Goal: Task Accomplishment & Management: Manage account settings

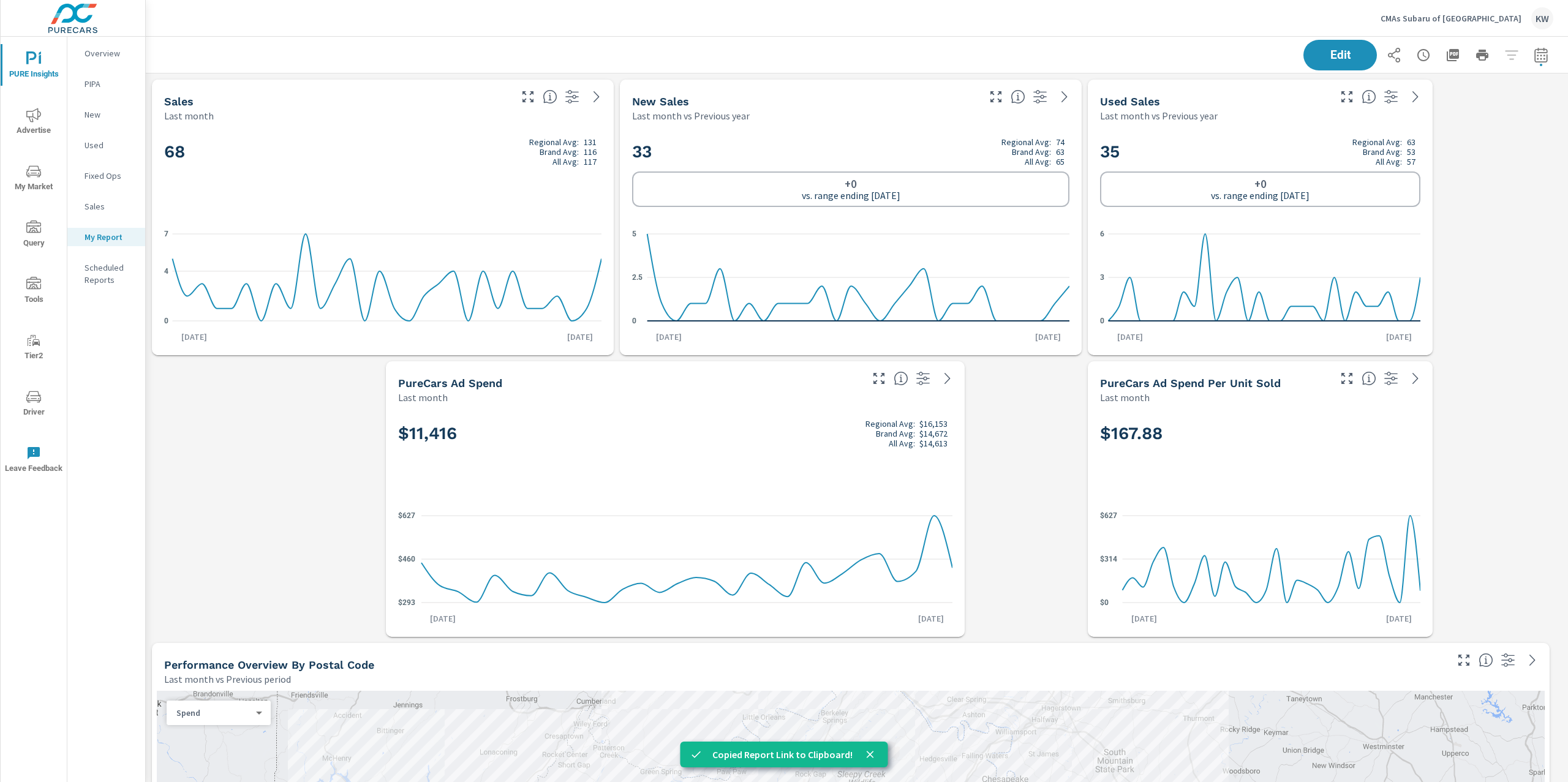
scroll to position [9887, 1435]
click at [1482, 18] on p "CMAs Subaru of Winchester" at bounding box center [1451, 18] width 141 height 11
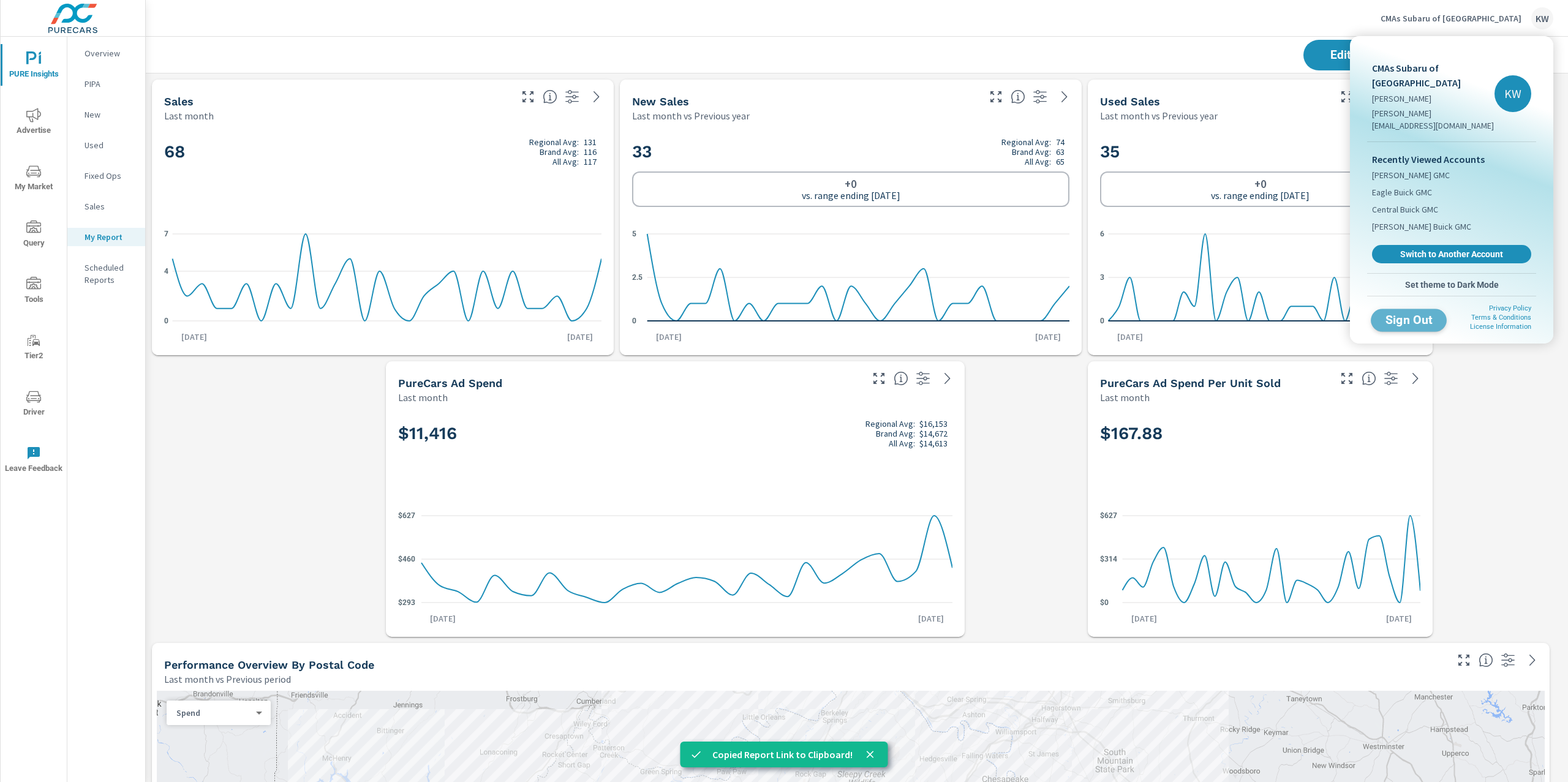
click at [1418, 314] on span "Sign Out" at bounding box center [1408, 319] width 55 height 12
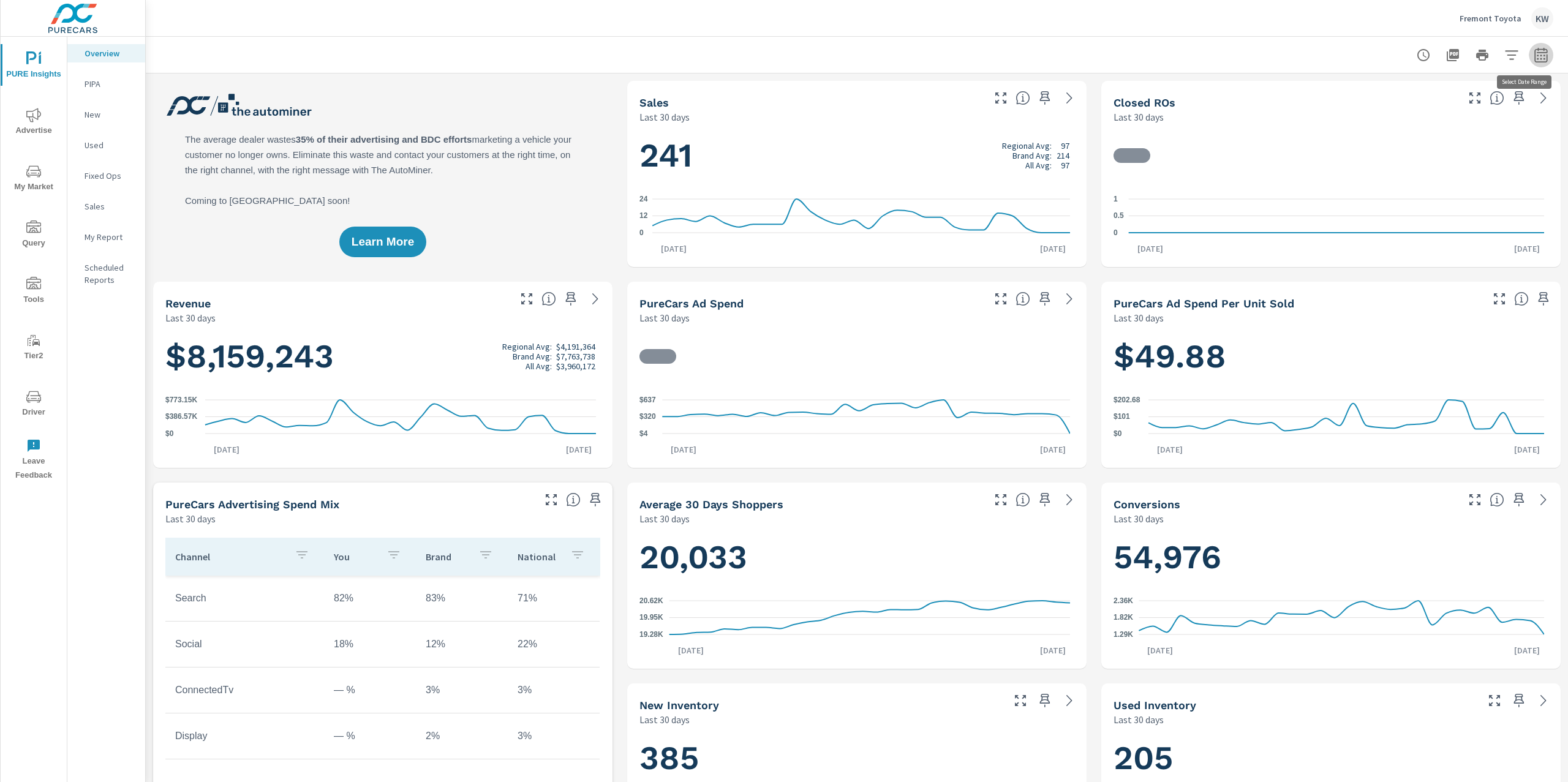
click at [1533, 56] on icon "button" at bounding box center [1540, 55] width 14 height 14
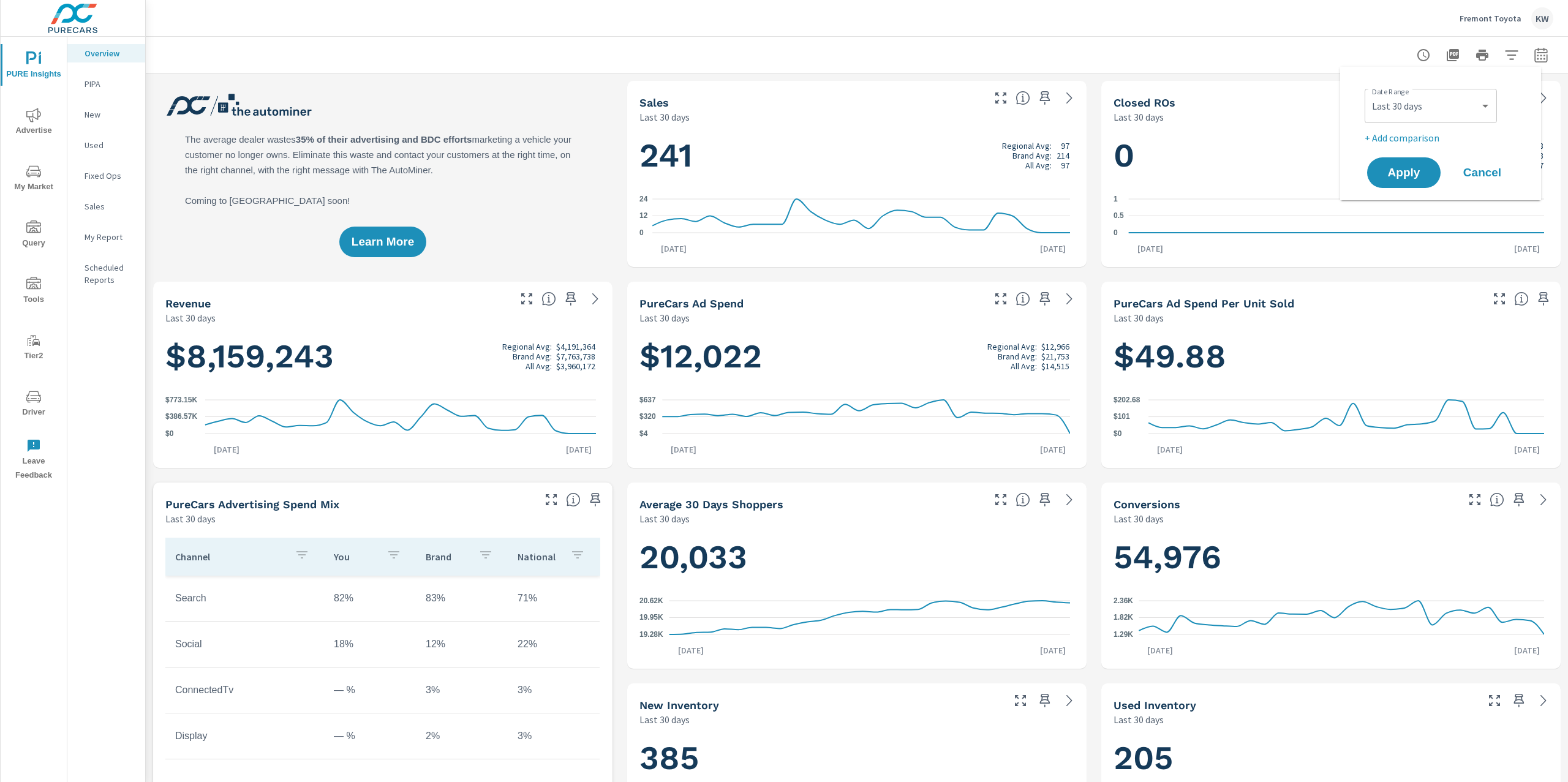
click at [1472, 91] on div "Custom Yesterday Last week Last 7 days Last 14 days Last 30 days Last 45 days L…" at bounding box center [1430, 106] width 132 height 34
click at [1457, 110] on select "Custom Yesterday Last week Last 7 days Last 14 days Last 30 days Last 45 days L…" at bounding box center [1430, 106] width 122 height 25
select select "Last month"
click at [1369, 94] on select "Custom Yesterday Last week Last 7 days Last 14 days Last 30 days Last 45 days L…" at bounding box center [1430, 106] width 122 height 25
click at [1400, 176] on span "Apply" at bounding box center [1403, 172] width 50 height 12
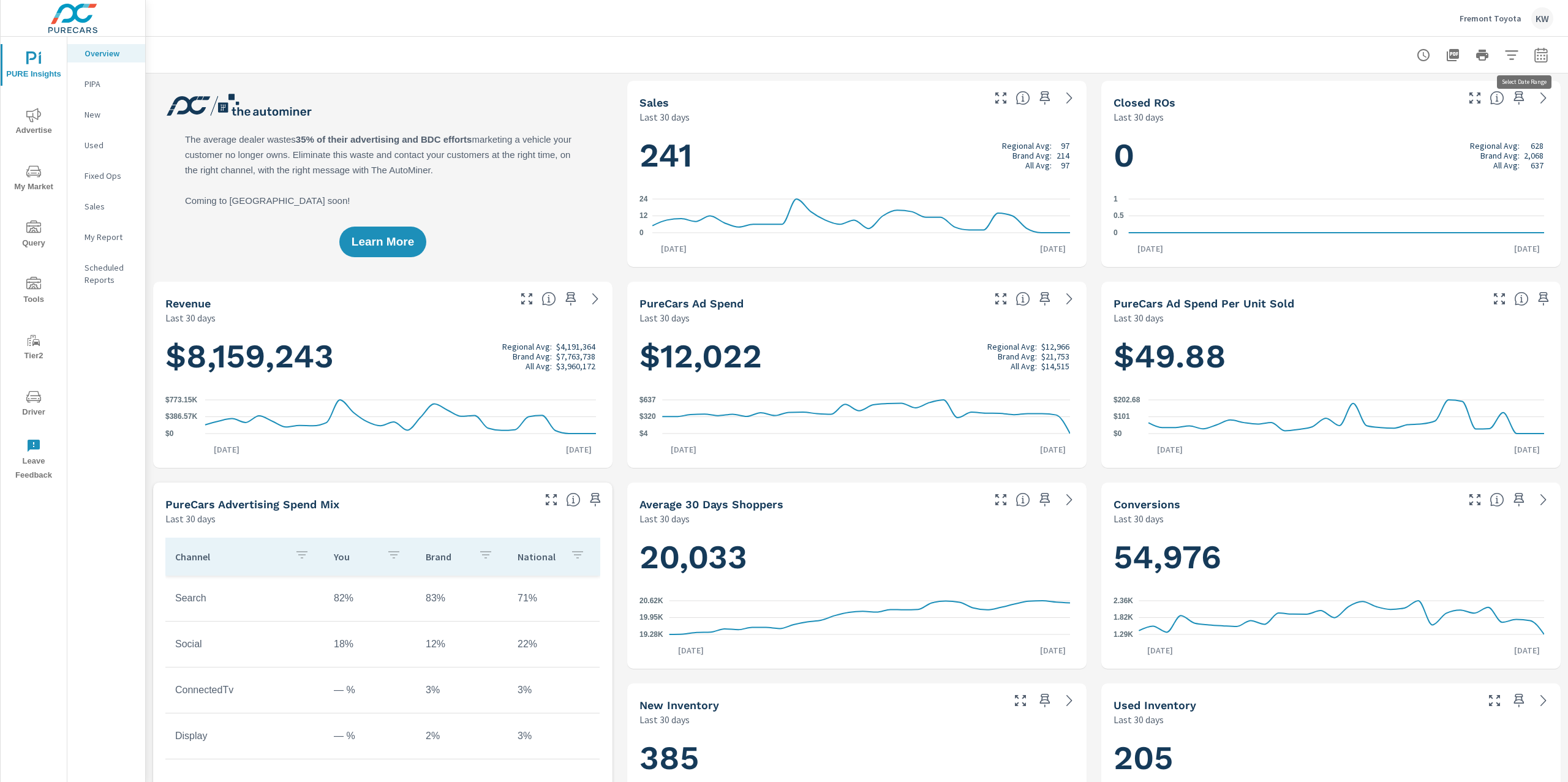
click at [1533, 57] on icon "button" at bounding box center [1540, 55] width 14 height 14
select select "Last 30 days"
click at [1407, 171] on span "Apply" at bounding box center [1403, 172] width 50 height 12
click at [1533, 55] on icon "button" at bounding box center [1540, 55] width 14 height 14
click at [1461, 100] on select "Custom Yesterday Last week Last 7 days Last 14 days Last 30 days Last 45 days L…" at bounding box center [1430, 106] width 122 height 25
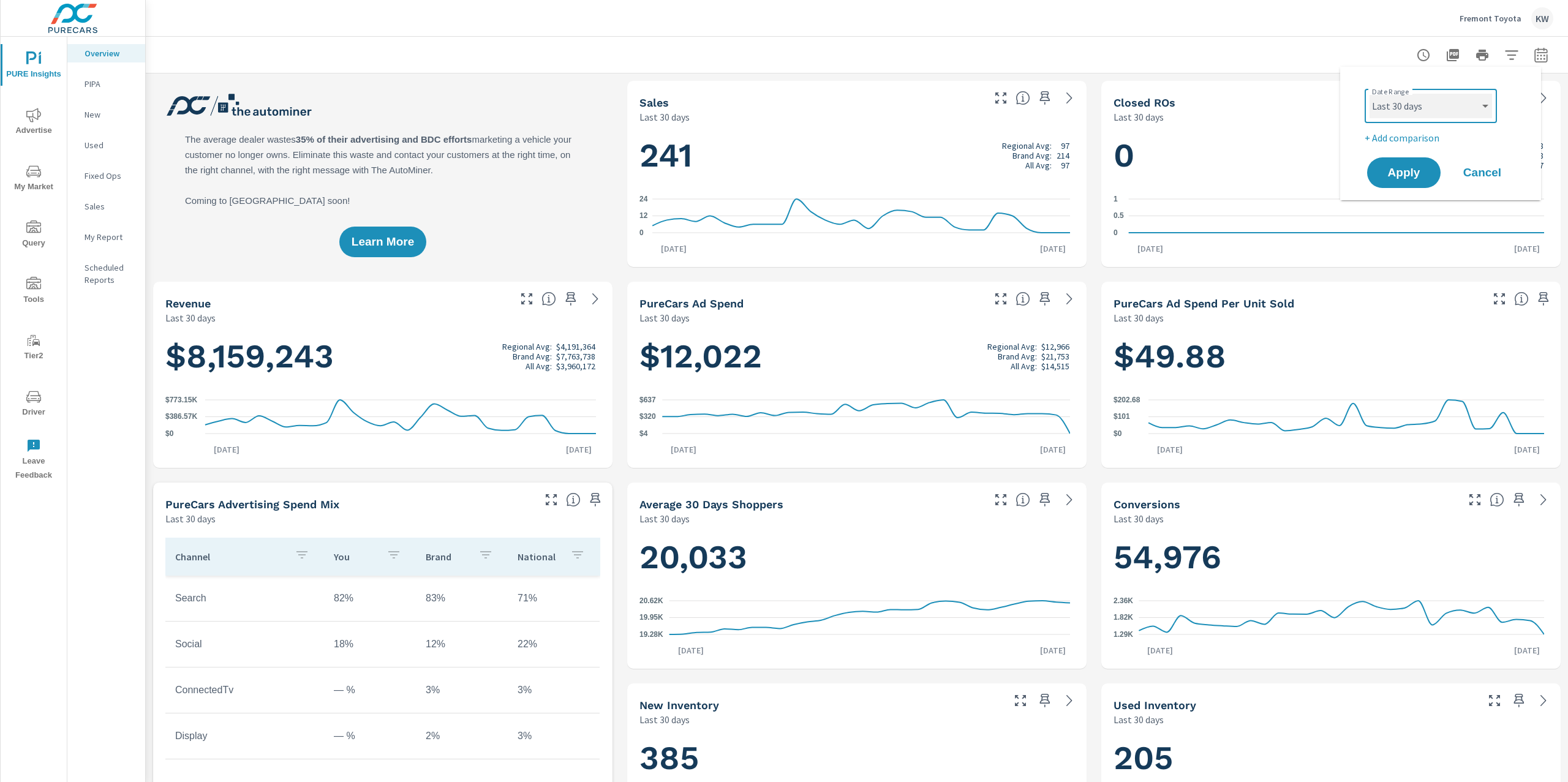
select select "Last month"
click at [1369, 94] on select "Custom Yesterday Last week Last 7 days Last 14 days Last 30 days Last 45 days L…" at bounding box center [1430, 106] width 122 height 25
click at [1400, 172] on span "Apply" at bounding box center [1403, 172] width 50 height 12
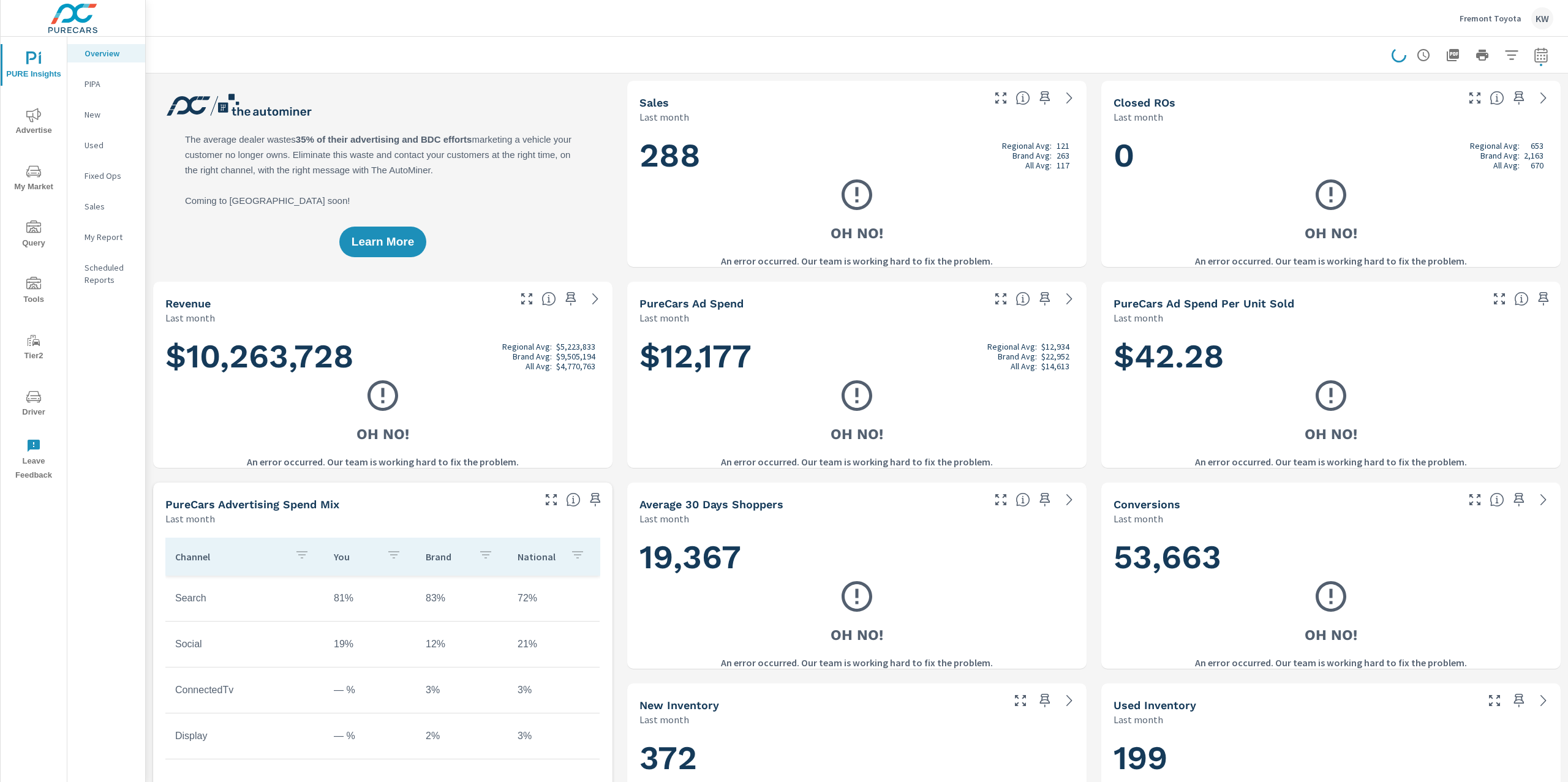
click at [111, 240] on p "My Report" at bounding box center [110, 237] width 51 height 12
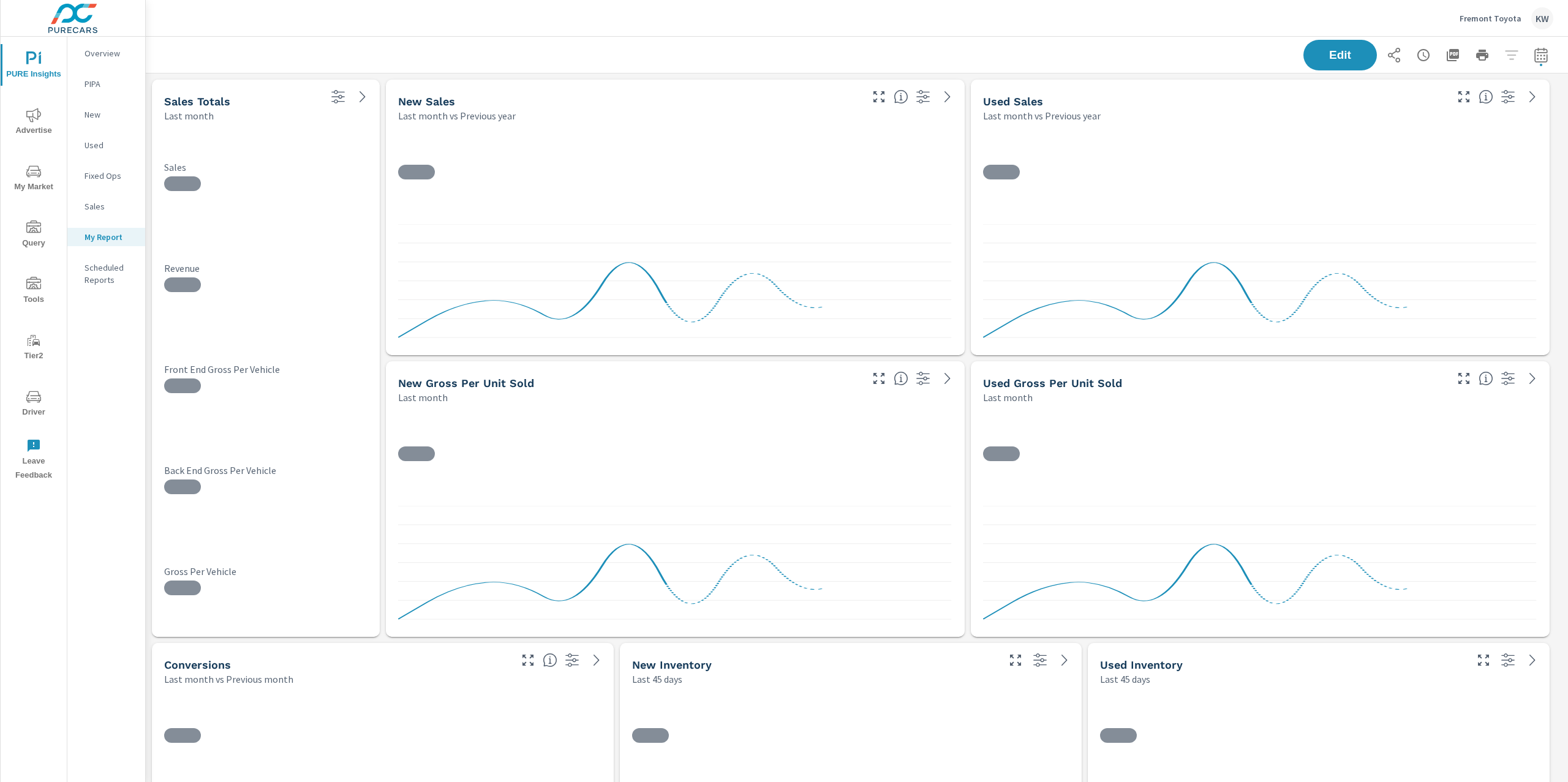
scroll to position [6085, 1435]
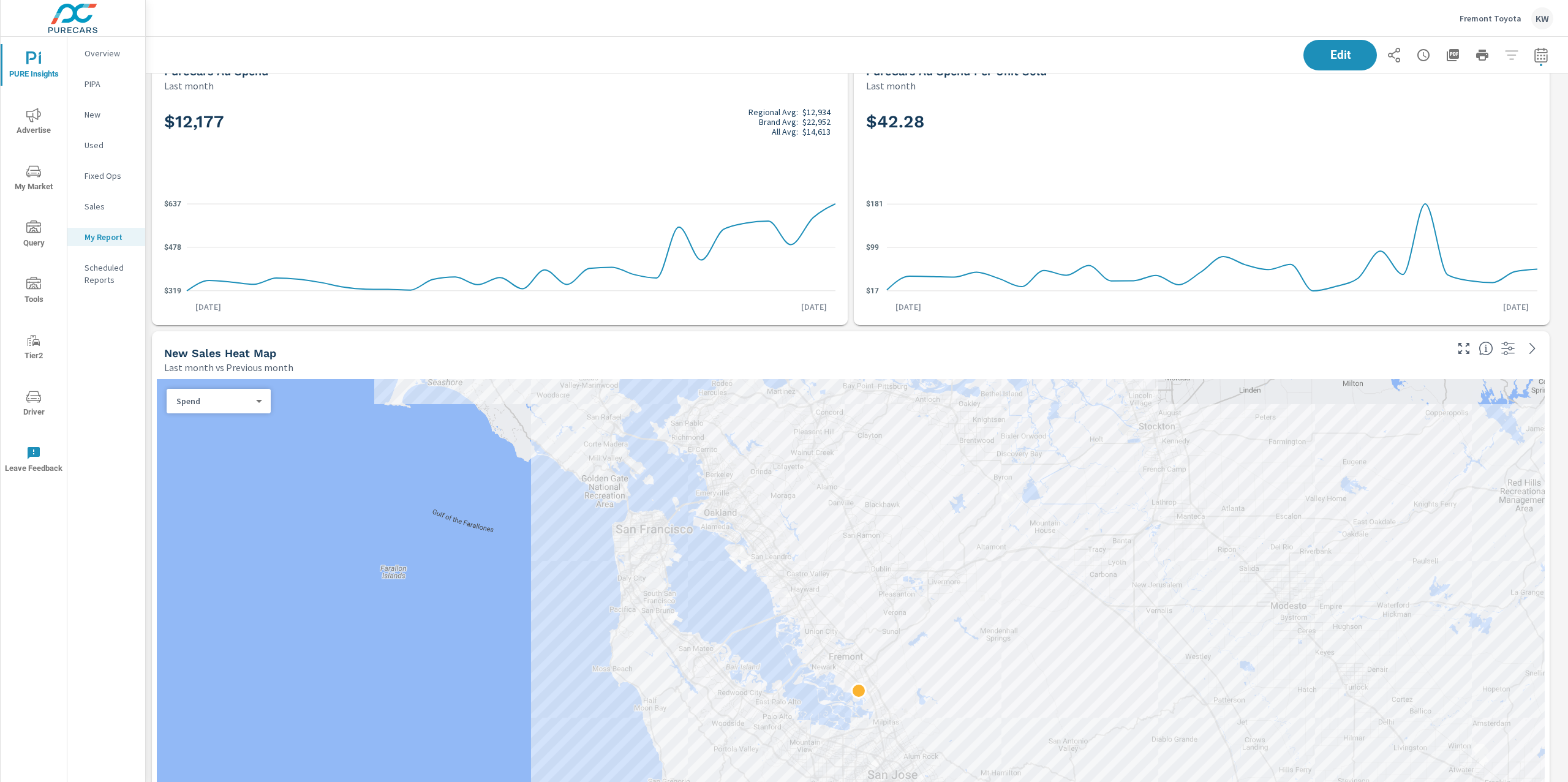
scroll to position [882, 0]
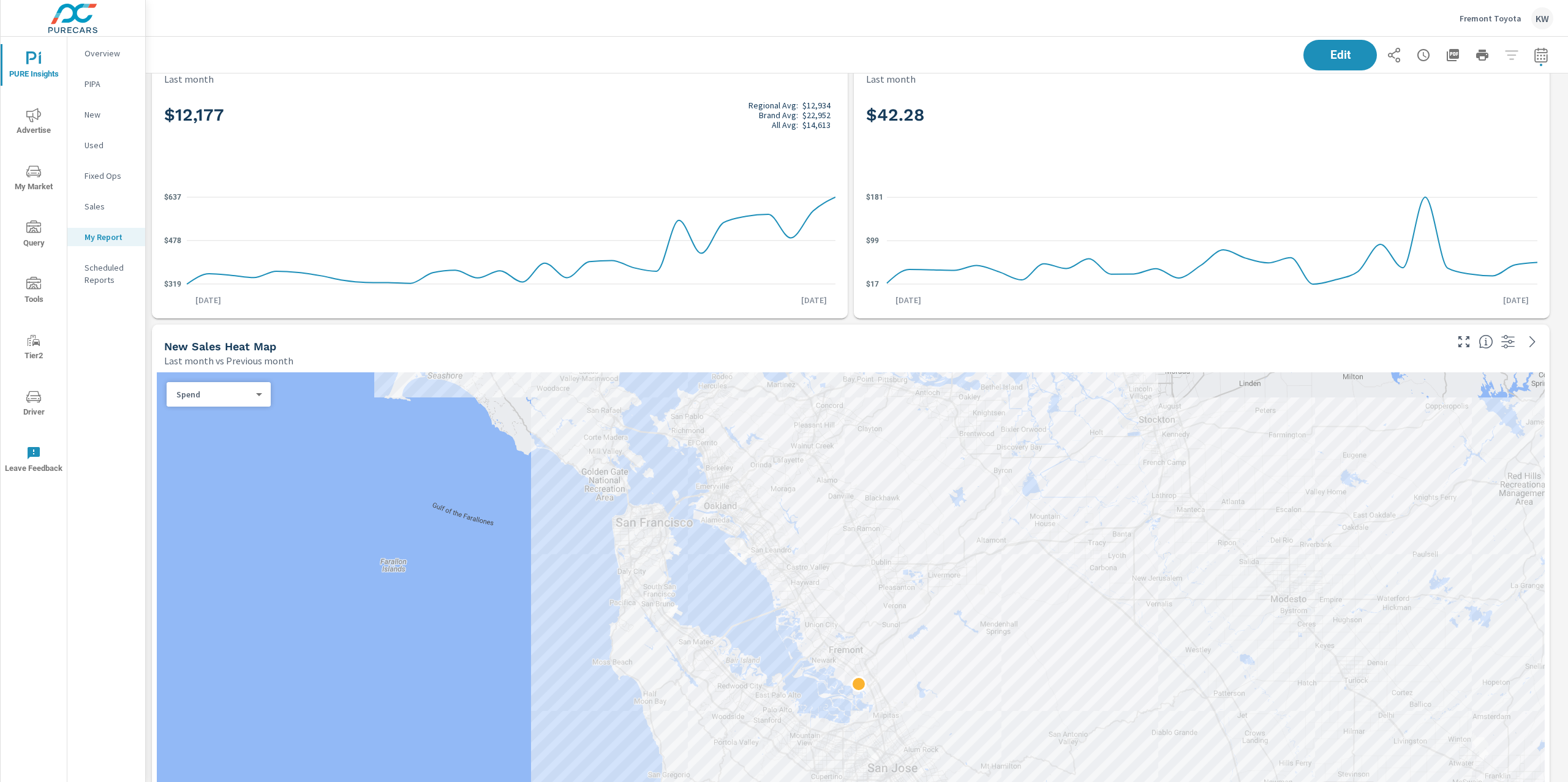
click at [207, 396] on body "PURE Insights Advertise My Market Query Tools Tier2 Driver Leave Feedback Overv…" at bounding box center [784, 391] width 1568 height 782
click at [204, 409] on li "Sales" at bounding box center [214, 414] width 94 height 20
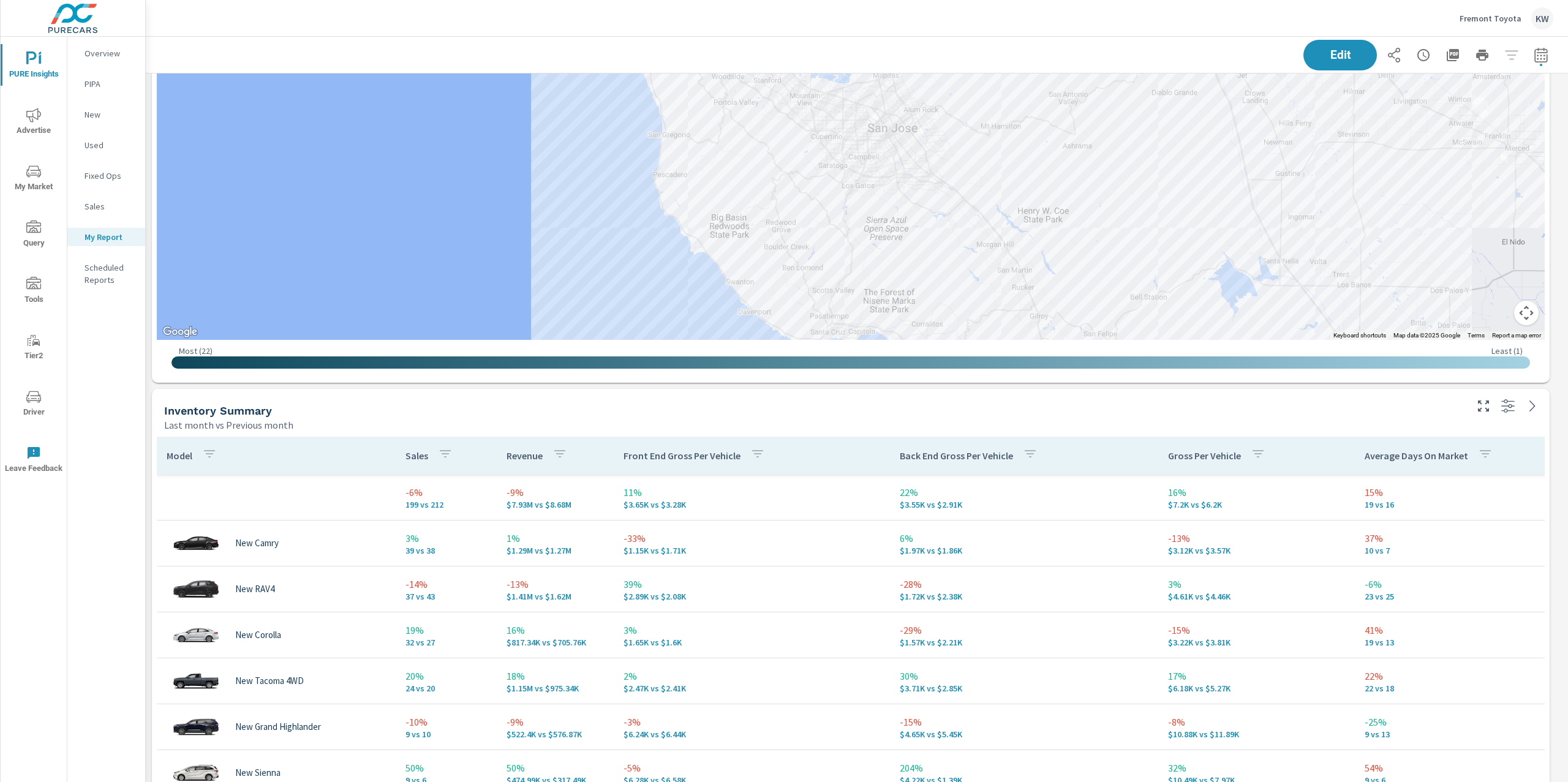
scroll to position [1573, 0]
